Goal: Transaction & Acquisition: Purchase product/service

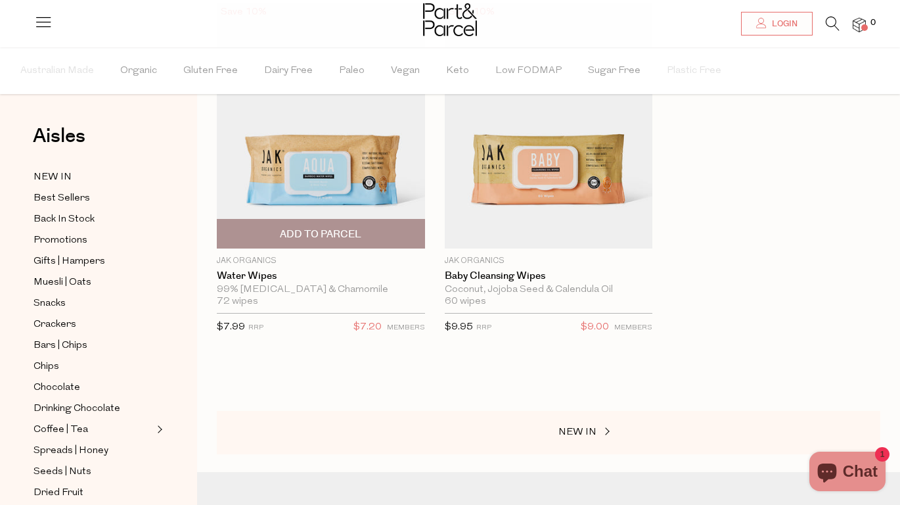
scroll to position [170, 0]
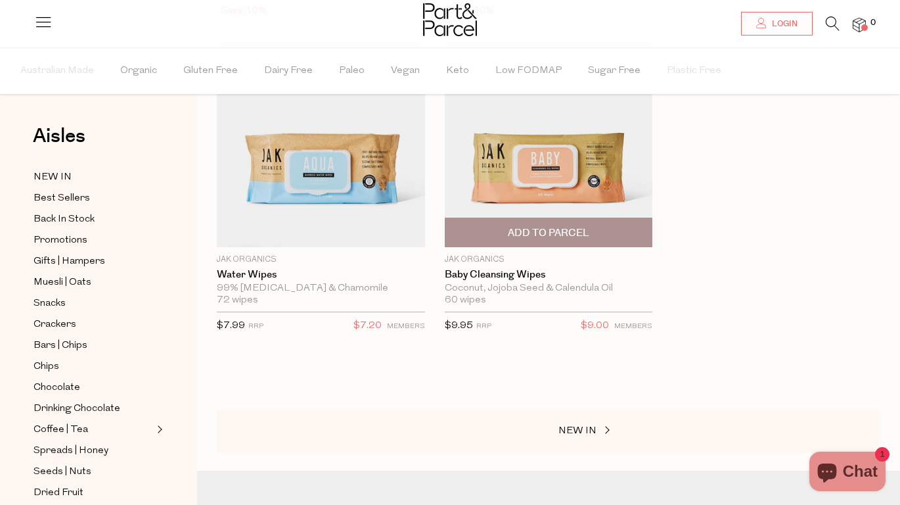
click at [534, 285] on div "Coconut, Jojoba Seed & Calendula Oil" at bounding box center [549, 289] width 208 height 12
click at [513, 275] on link "Baby Cleansing Wipes" at bounding box center [549, 275] width 208 height 12
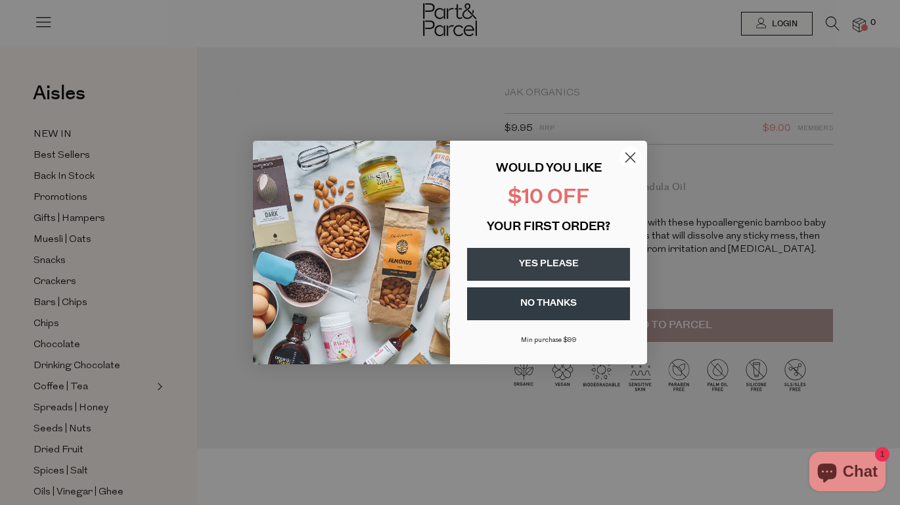
click at [626, 149] on circle "Close dialog" at bounding box center [631, 158] width 22 height 22
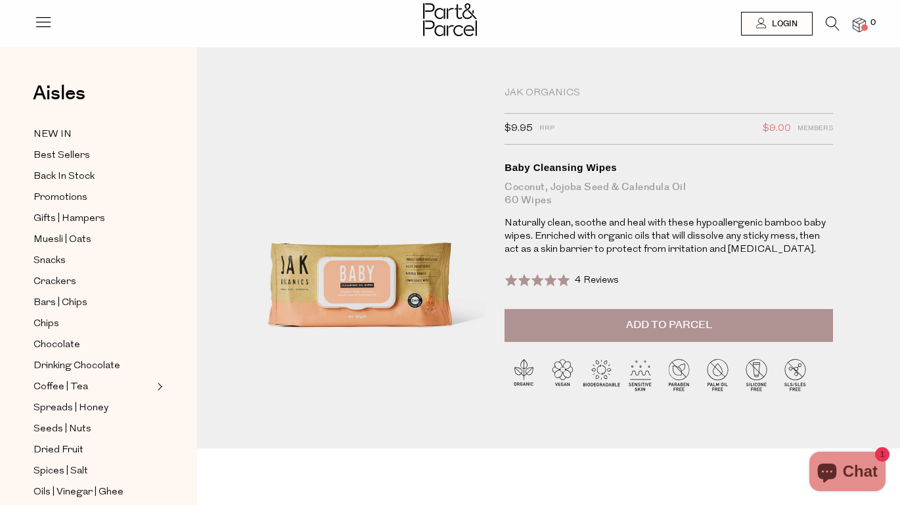
click at [589, 182] on div "Coconut, Jojoba Seed & Calendula Oil 60 wipes" at bounding box center [669, 194] width 329 height 26
copy div "Coconut, Jojoba Seed & Calendula Oil"
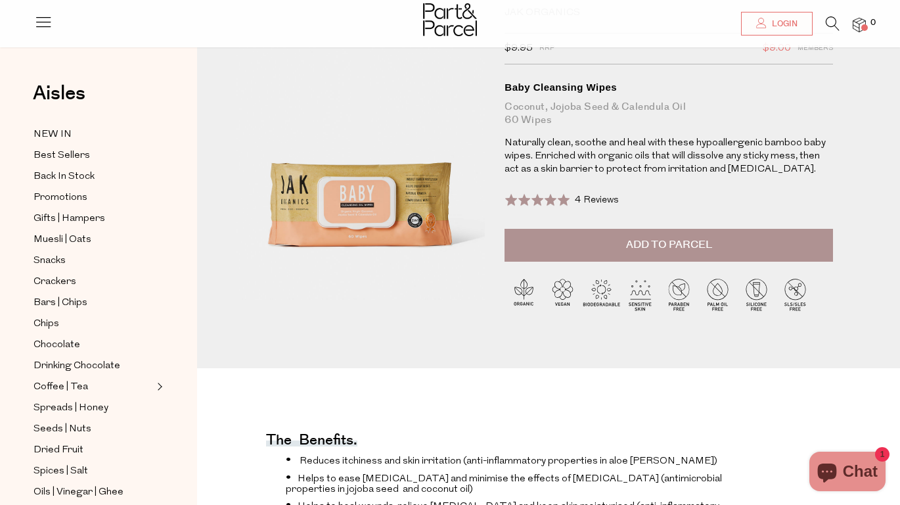
scroll to position [12, 0]
